Goal: Task Accomplishment & Management: Use online tool/utility

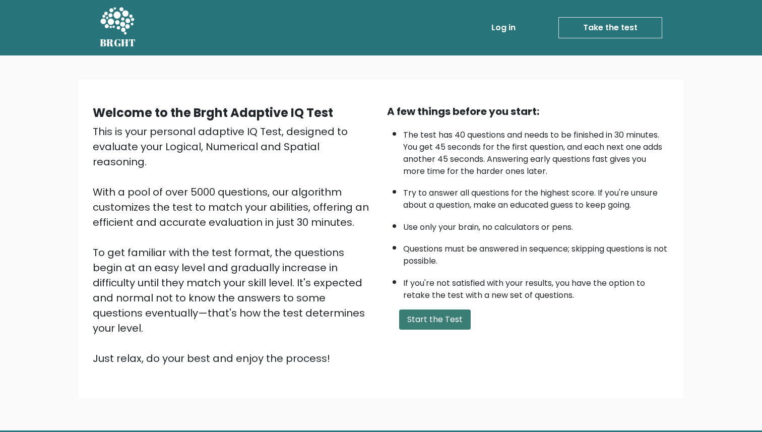
click at [455, 315] on button "Start the Test" at bounding box center [435, 319] width 72 height 20
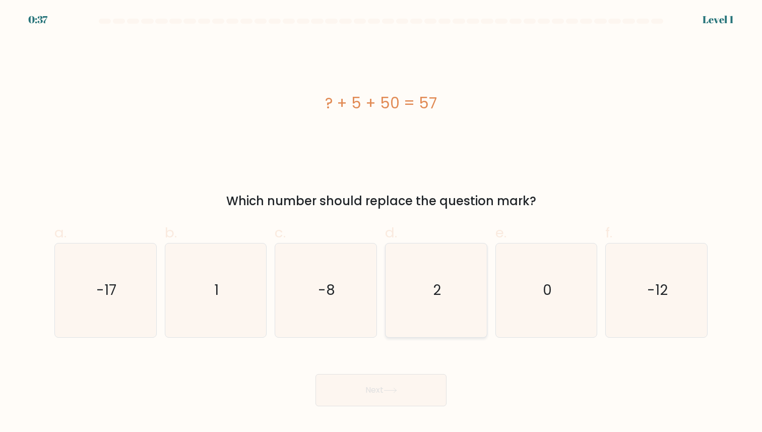
click at [459, 300] on icon "2" at bounding box center [436, 289] width 93 height 93
click at [382, 223] on input "d. 2" at bounding box center [381, 219] width 1 height 7
radio input "true"
click at [404, 408] on body "0:37 Level 1 a." at bounding box center [381, 216] width 762 height 432
click at [411, 400] on button "Next" at bounding box center [381, 390] width 131 height 32
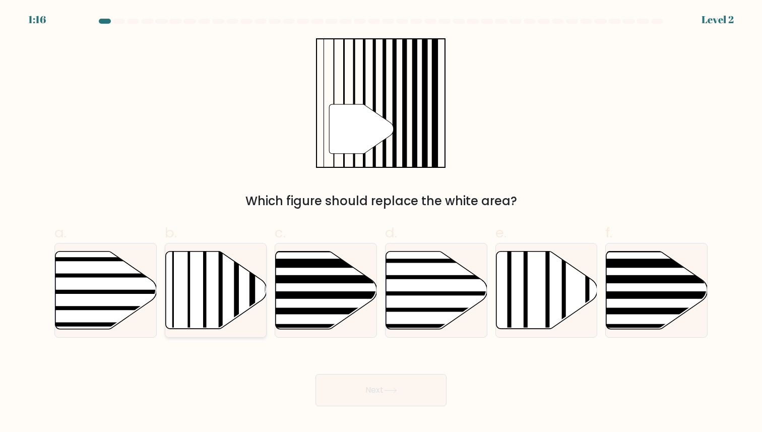
click at [228, 283] on icon at bounding box center [215, 290] width 101 height 78
click at [381, 223] on input "b." at bounding box center [381, 219] width 1 height 7
radio input "true"
click at [389, 400] on button "Next" at bounding box center [381, 390] width 131 height 32
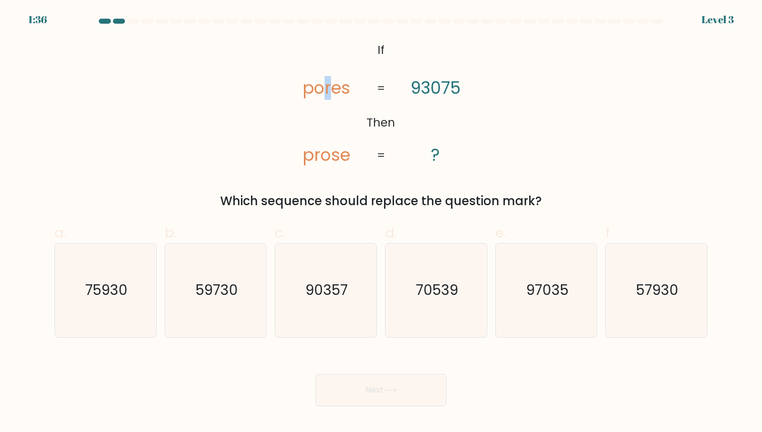
click at [331, 89] on tspan "pores" at bounding box center [326, 88] width 48 height 24
click at [342, 314] on icon "90357" at bounding box center [325, 289] width 93 height 93
click at [381, 223] on input "c. 90357" at bounding box center [381, 219] width 1 height 7
radio input "true"
click at [390, 391] on icon at bounding box center [391, 391] width 14 height 6
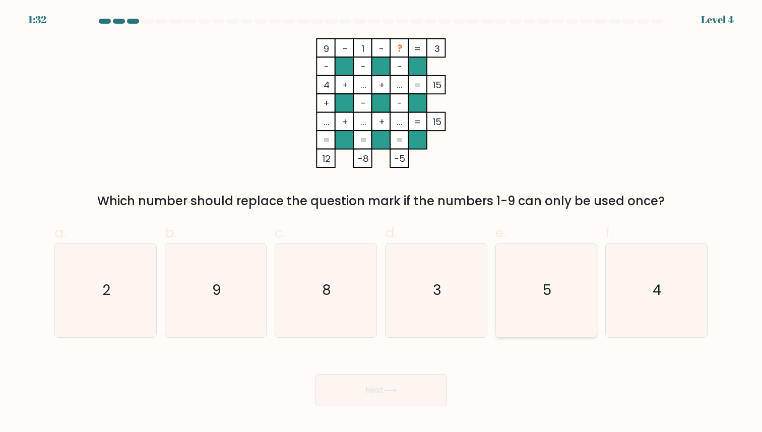
click at [535, 292] on icon "5" at bounding box center [546, 289] width 93 height 93
click at [382, 223] on input "e. 5" at bounding box center [381, 219] width 1 height 7
radio input "true"
click at [126, 277] on icon "2" at bounding box center [105, 289] width 93 height 93
click at [381, 223] on input "a. 2" at bounding box center [381, 219] width 1 height 7
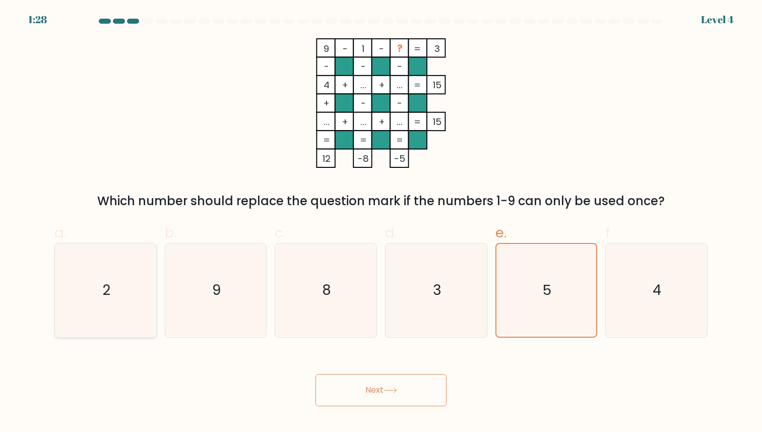
radio input "true"
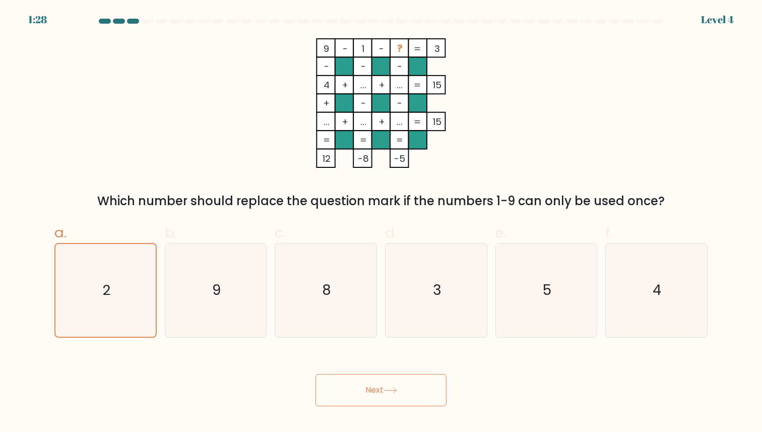
click at [383, 393] on button "Next" at bounding box center [381, 390] width 131 height 32
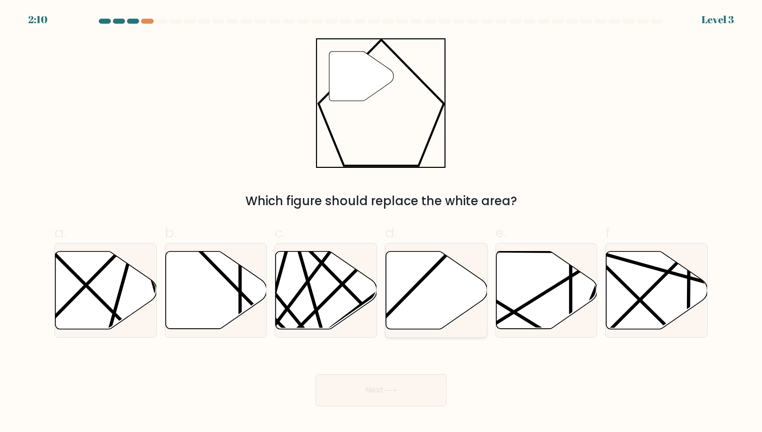
click at [458, 275] on icon at bounding box center [436, 290] width 101 height 78
click at [382, 223] on input "d." at bounding box center [381, 219] width 1 height 7
radio input "true"
click at [406, 399] on button "Next" at bounding box center [381, 390] width 131 height 32
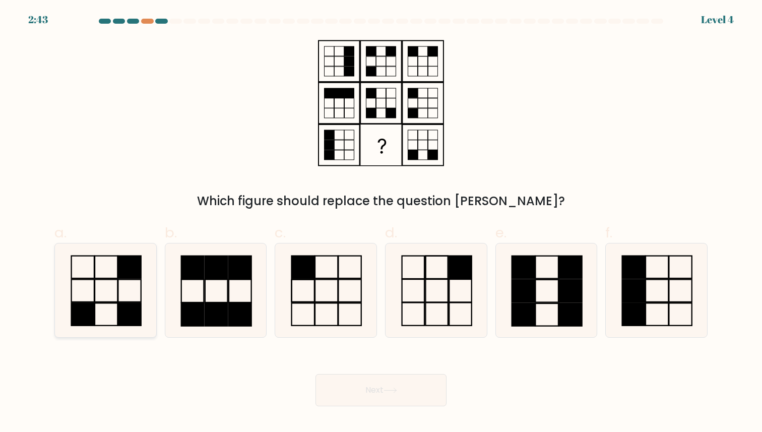
click at [117, 306] on rect at bounding box center [106, 314] width 23 height 23
click at [381, 223] on input "a." at bounding box center [381, 219] width 1 height 7
radio input "true"
click at [384, 398] on button "Next" at bounding box center [381, 390] width 131 height 32
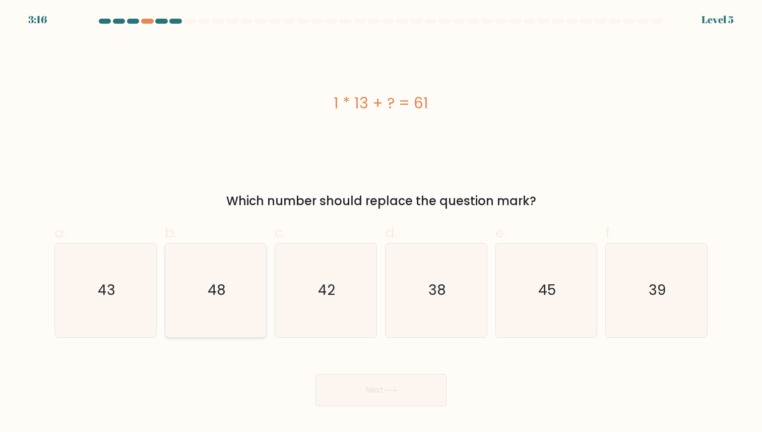
click at [195, 299] on icon "48" at bounding box center [215, 289] width 93 height 93
click at [381, 223] on input "b. 48" at bounding box center [381, 219] width 1 height 7
radio input "true"
click at [393, 389] on icon at bounding box center [391, 391] width 14 height 6
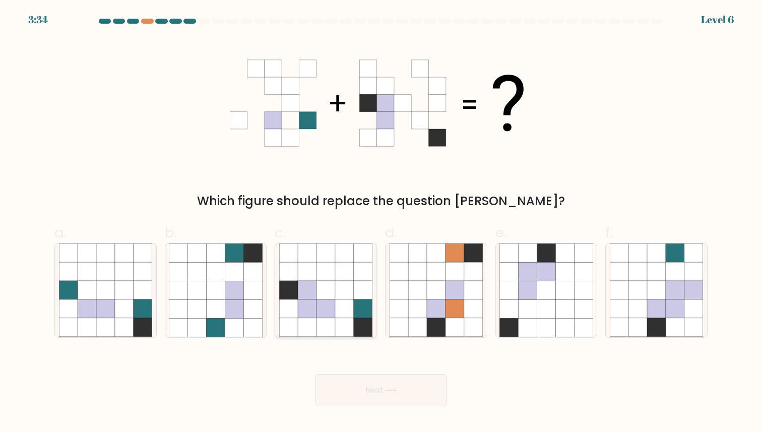
click at [335, 303] on icon at bounding box center [326, 309] width 19 height 19
click at [381, 223] on input "c." at bounding box center [381, 219] width 1 height 7
radio input "true"
click at [396, 393] on icon at bounding box center [391, 391] width 14 height 6
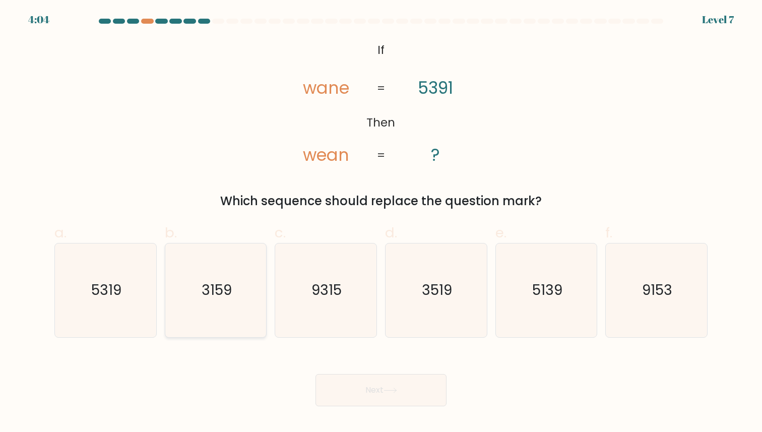
click at [224, 319] on icon "3159" at bounding box center [215, 289] width 93 height 93
click at [381, 223] on input "b. 3159" at bounding box center [381, 219] width 1 height 7
radio input "true"
click at [536, 272] on icon "5139" at bounding box center [546, 289] width 93 height 93
click at [382, 223] on input "e. 5139" at bounding box center [381, 219] width 1 height 7
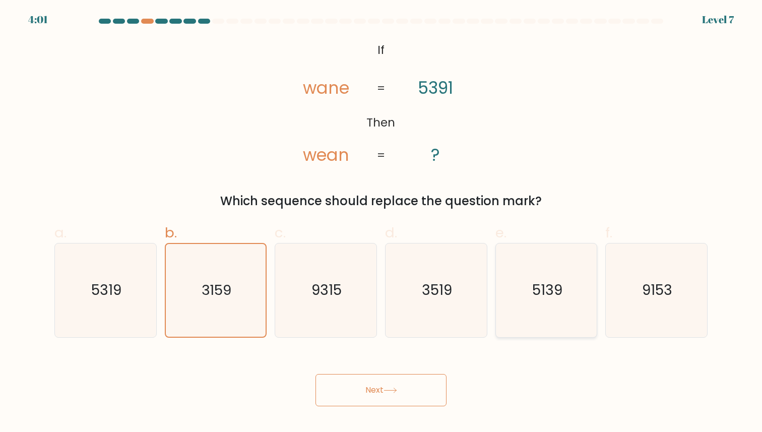
radio input "true"
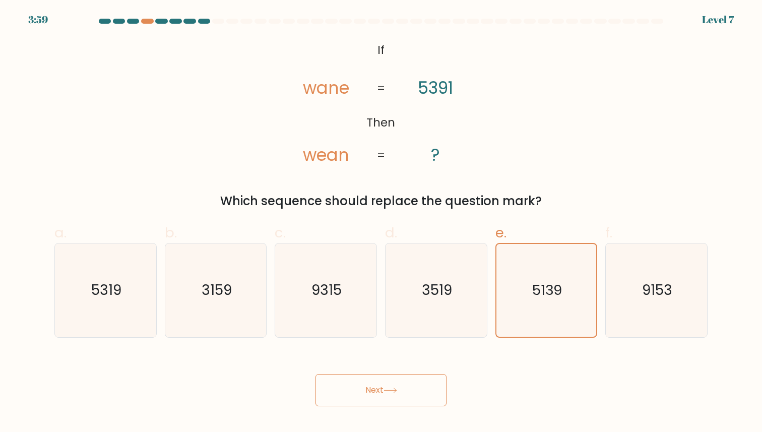
click at [417, 388] on button "Next" at bounding box center [381, 390] width 131 height 32
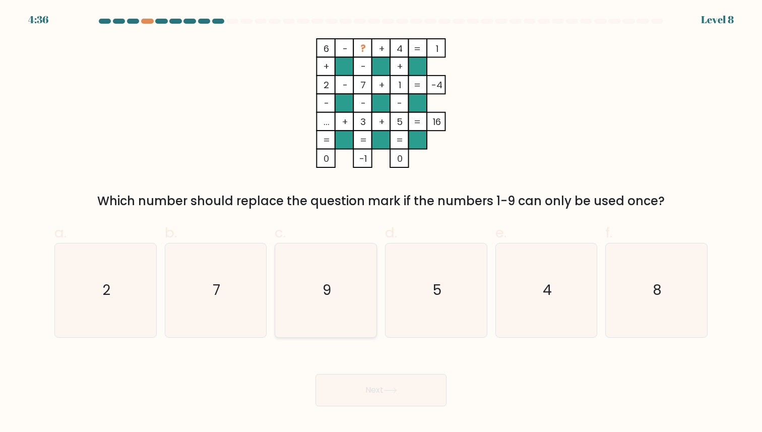
click at [330, 306] on icon "9" at bounding box center [325, 289] width 93 height 93
click at [381, 223] on input "c. 9" at bounding box center [381, 219] width 1 height 7
radio input "true"
click at [574, 320] on icon "4" at bounding box center [546, 289] width 93 height 93
click at [382, 223] on input "e. 4" at bounding box center [381, 219] width 1 height 7
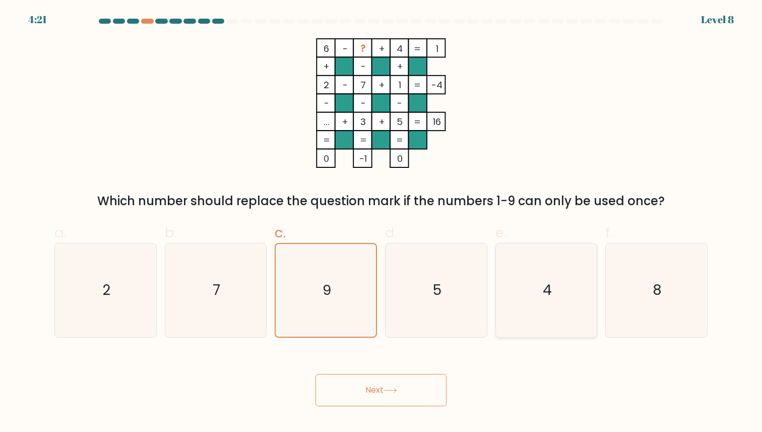
radio input "true"
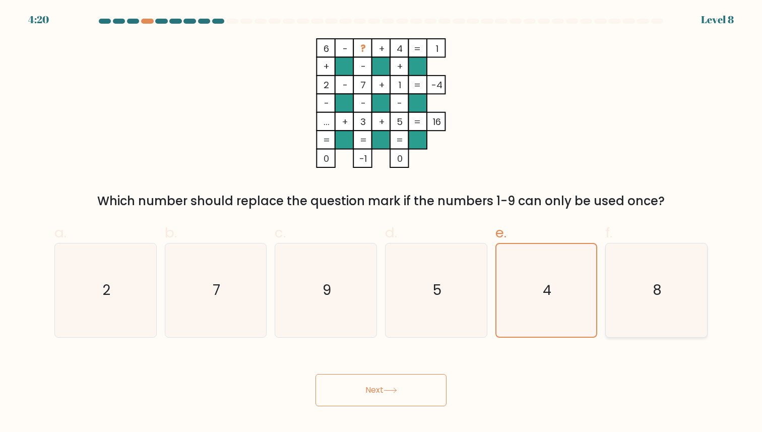
click at [612, 320] on icon "8" at bounding box center [656, 289] width 93 height 93
click at [382, 223] on input "f. 8" at bounding box center [381, 219] width 1 height 7
radio input "true"
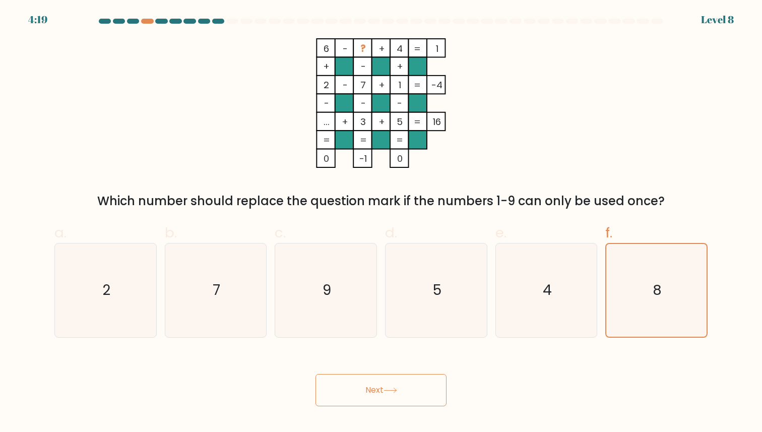
click at [374, 393] on button "Next" at bounding box center [381, 390] width 131 height 32
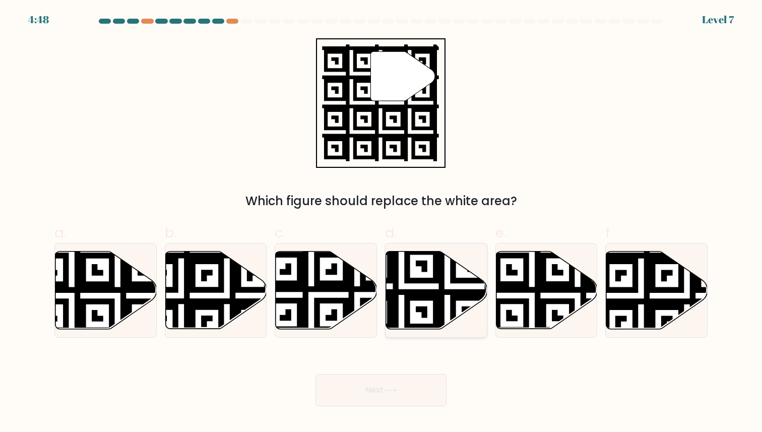
click at [423, 309] on icon at bounding box center [400, 331] width 183 height 183
click at [382, 223] on input "d." at bounding box center [381, 219] width 1 height 7
radio input "true"
click at [380, 379] on button "Next" at bounding box center [381, 390] width 131 height 32
